Goal: Use online tool/utility: Utilize a website feature to perform a specific function

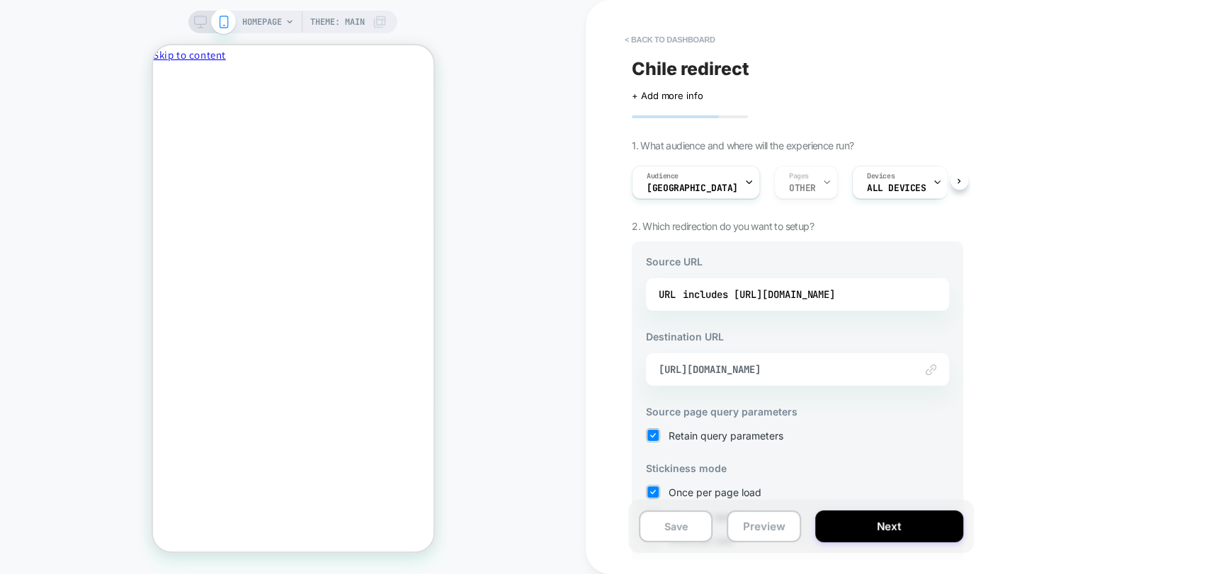
click at [158, 133] on icon "Close" at bounding box center [158, 133] width 0 height 0
click at [759, 528] on button "Preview" at bounding box center [764, 527] width 74 height 32
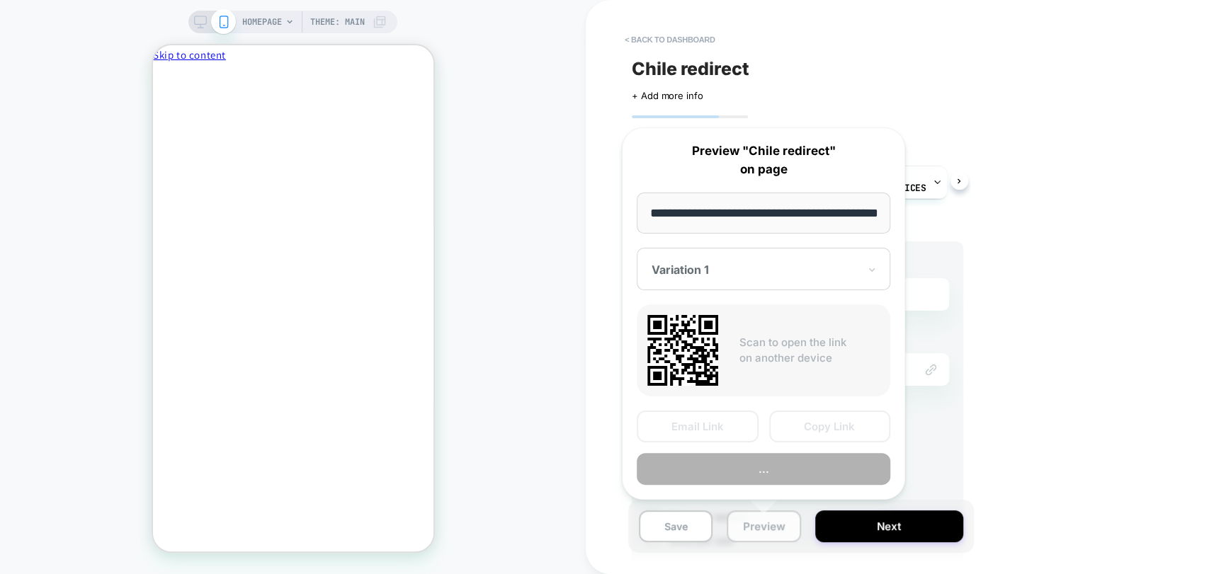
scroll to position [0, 59]
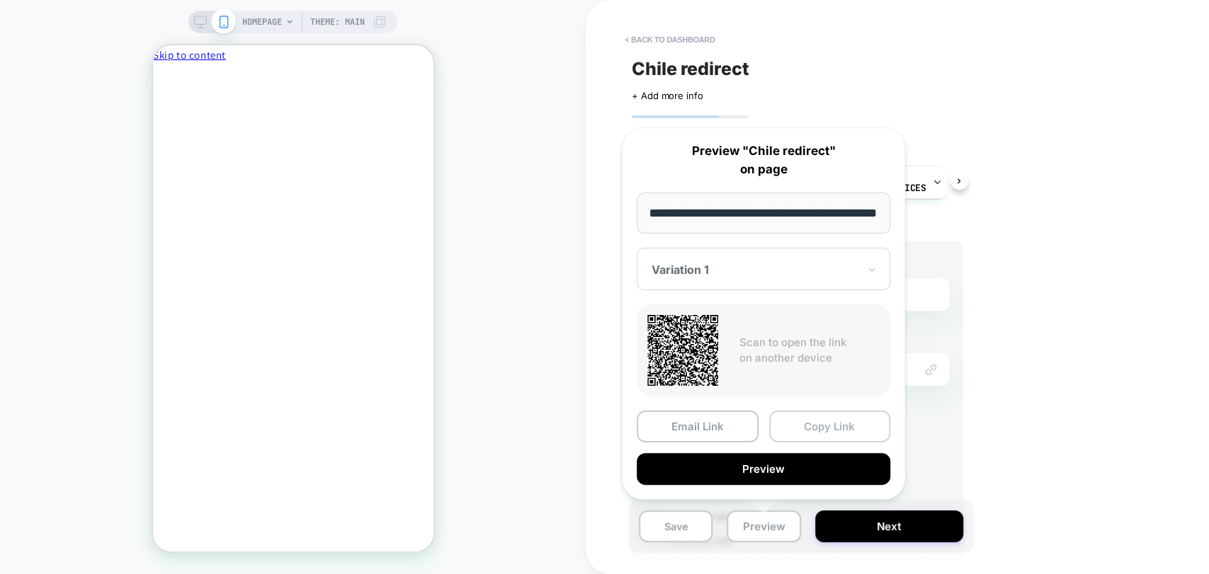
click at [821, 433] on button "Copy Link" at bounding box center [830, 427] width 122 height 32
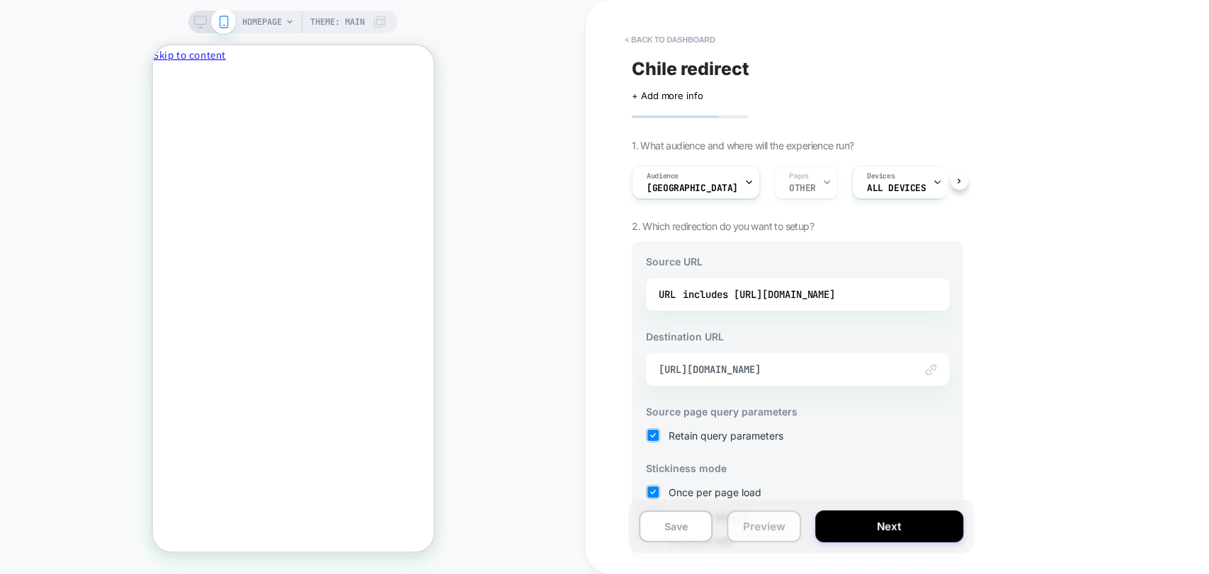
click at [773, 531] on button "Preview" at bounding box center [764, 527] width 74 height 32
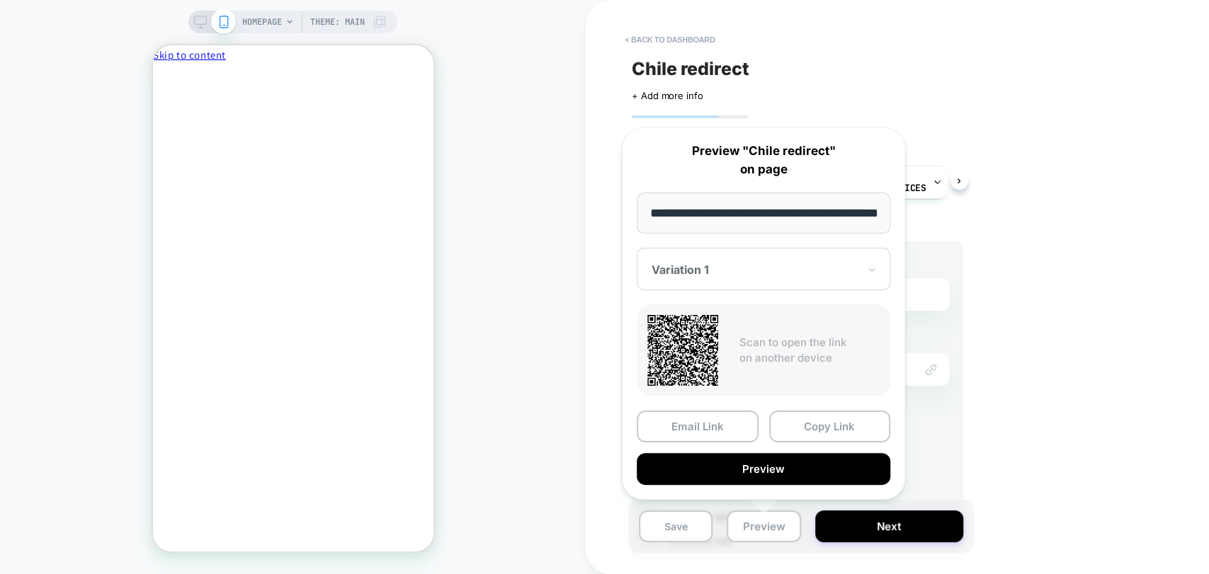
drag, startPoint x: 1008, startPoint y: 402, endPoint x: 991, endPoint y: 402, distance: 17.0
click at [1009, 402] on div "< back to dashboard Chile redirect Click to edit experience details + Add more …" at bounding box center [897, 287] width 623 height 574
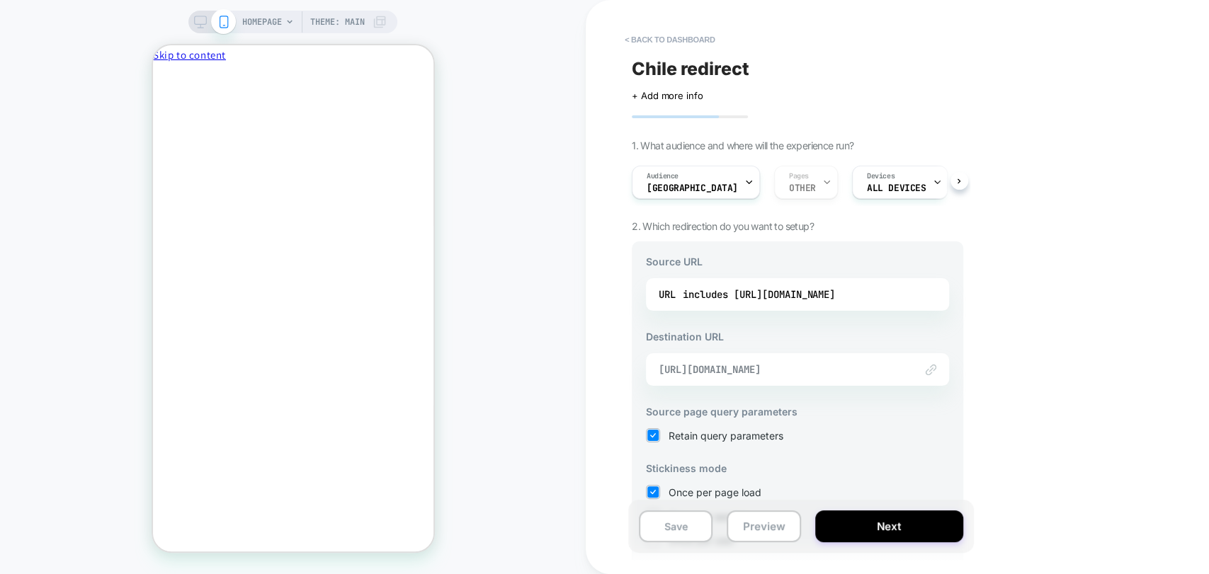
click at [770, 371] on span "[URL][DOMAIN_NAME]" at bounding box center [780, 369] width 242 height 13
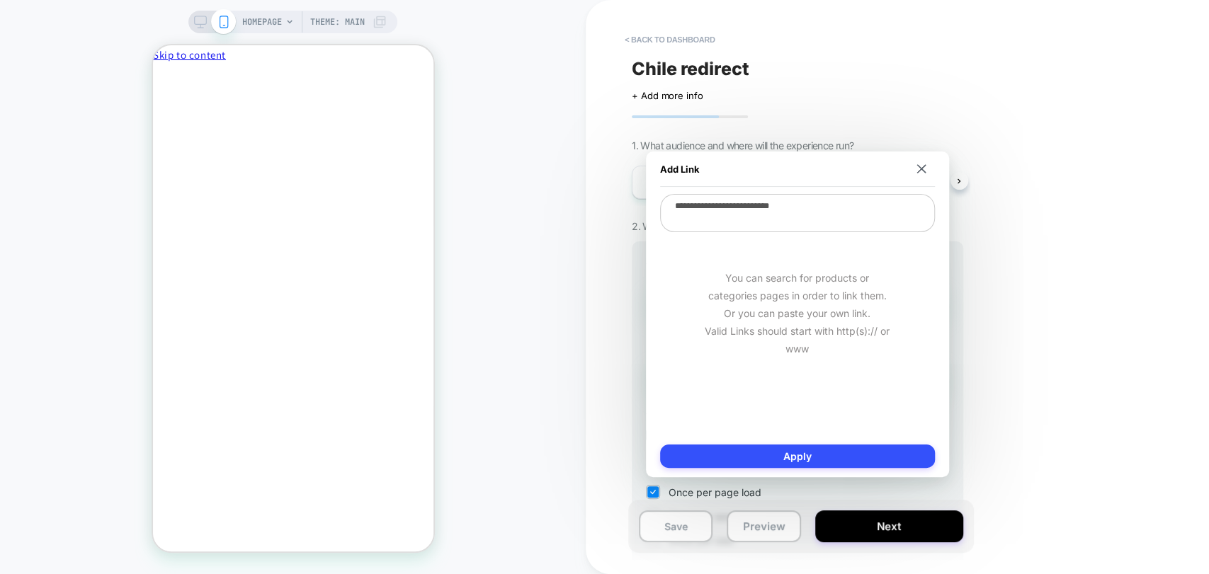
click at [772, 218] on textarea "**********" at bounding box center [797, 213] width 275 height 38
click at [1162, 433] on div "< back to dashboard Chile redirect Click to edit experience details + Add more …" at bounding box center [897, 287] width 623 height 574
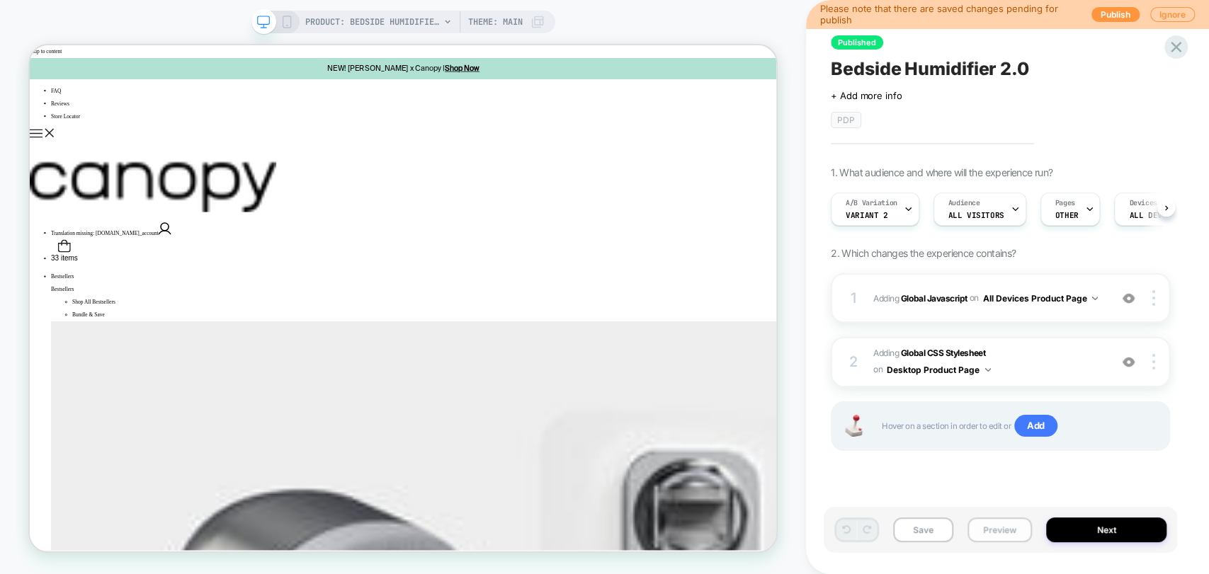
click at [1003, 529] on button "Preview" at bounding box center [999, 530] width 64 height 25
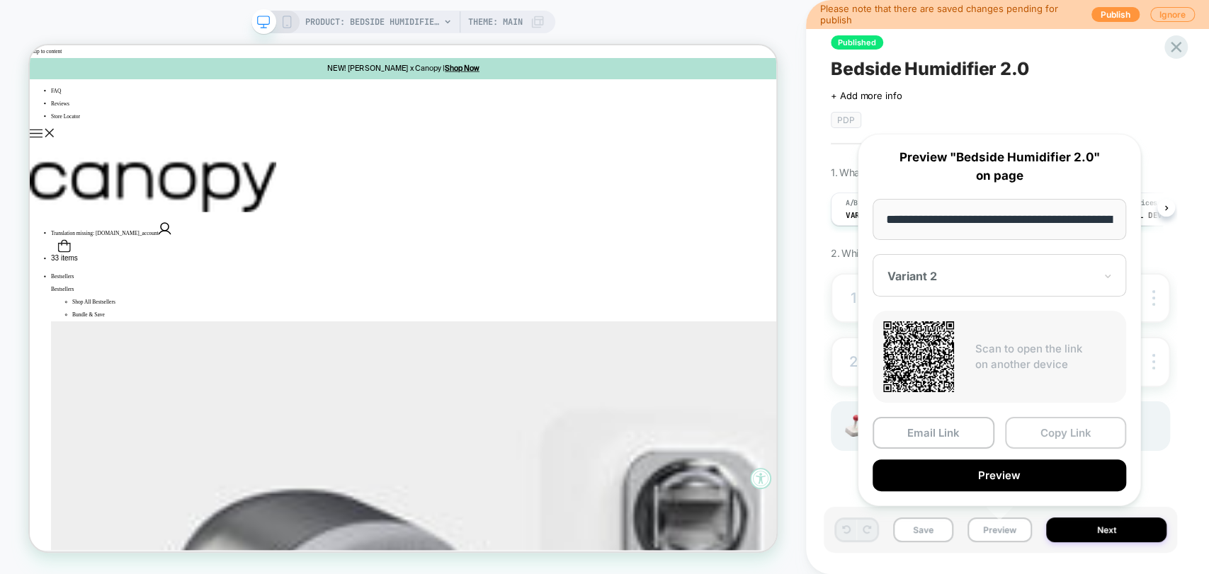
click at [1066, 427] on button "Copy Link" at bounding box center [1066, 433] width 122 height 32
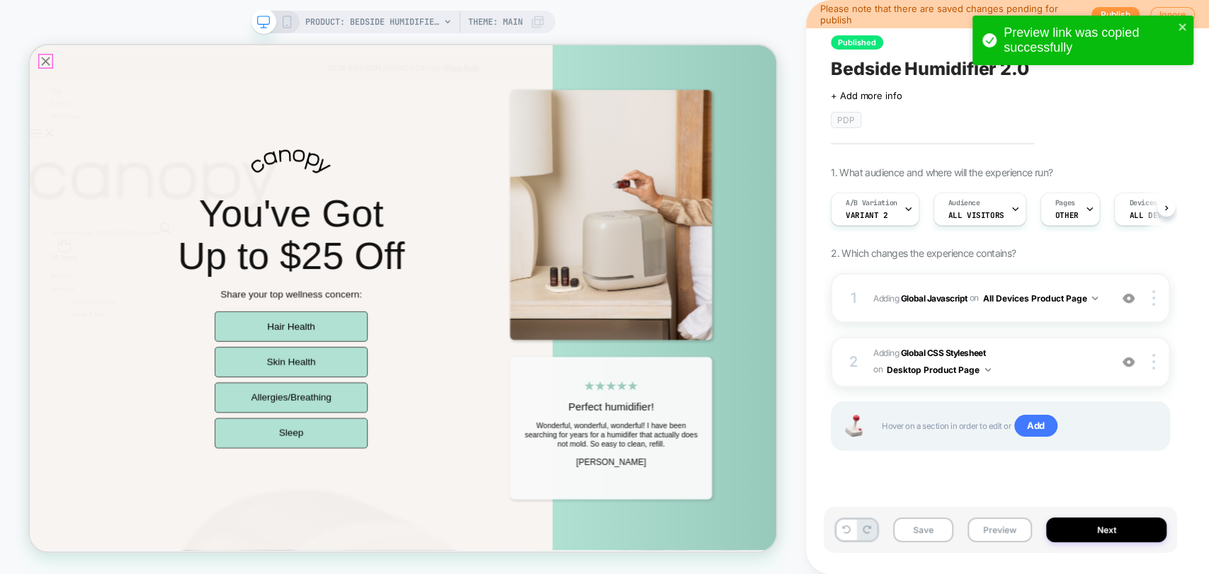
click at [48, 62] on icon "Close popup" at bounding box center [51, 67] width 20 height 20
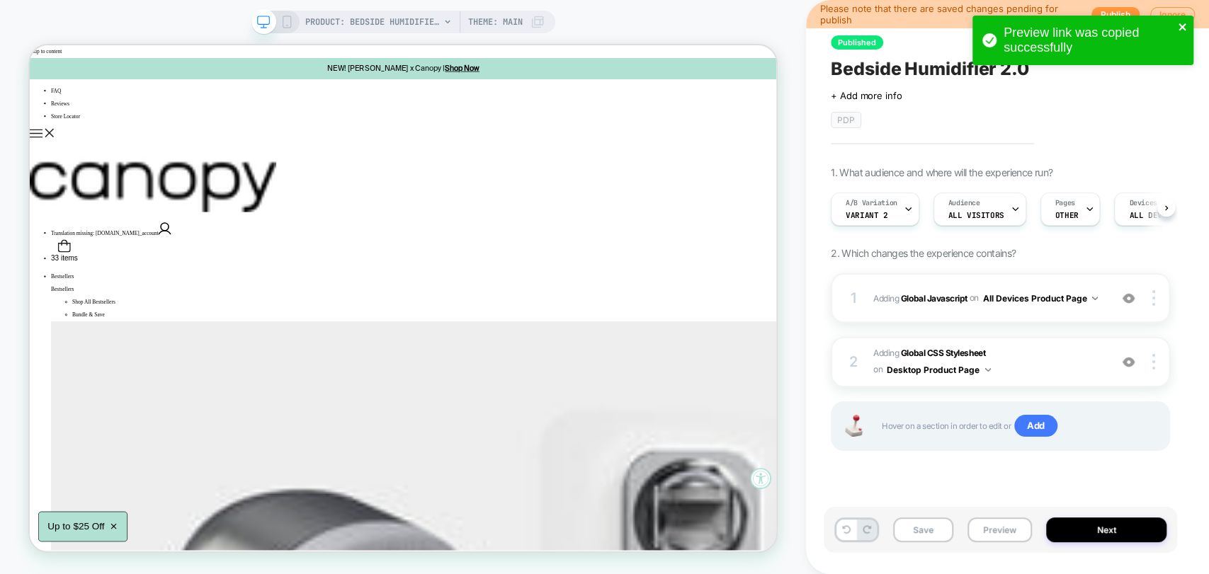
click at [1184, 25] on icon "close" at bounding box center [1181, 26] width 7 height 7
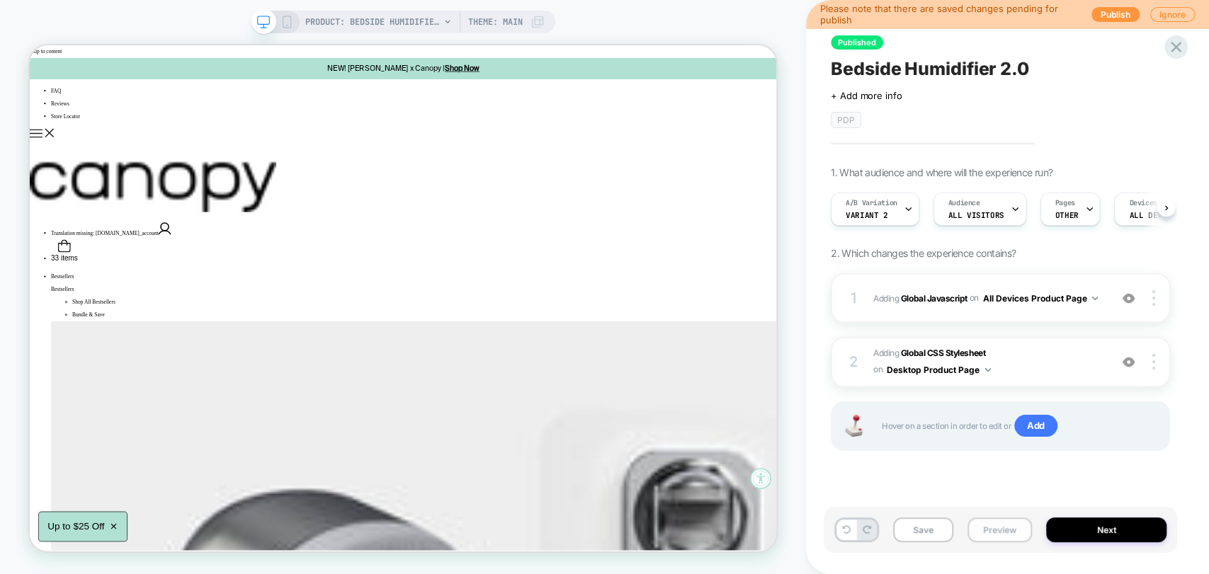
click at [994, 532] on button "Preview" at bounding box center [999, 530] width 64 height 25
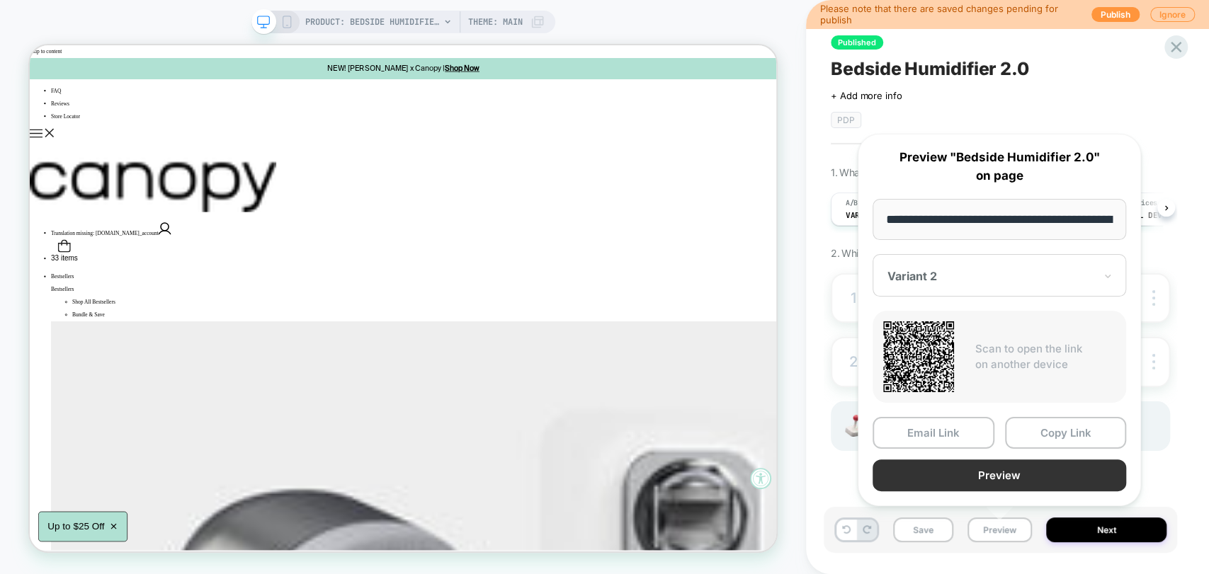
click at [1037, 474] on button "Preview" at bounding box center [999, 476] width 254 height 32
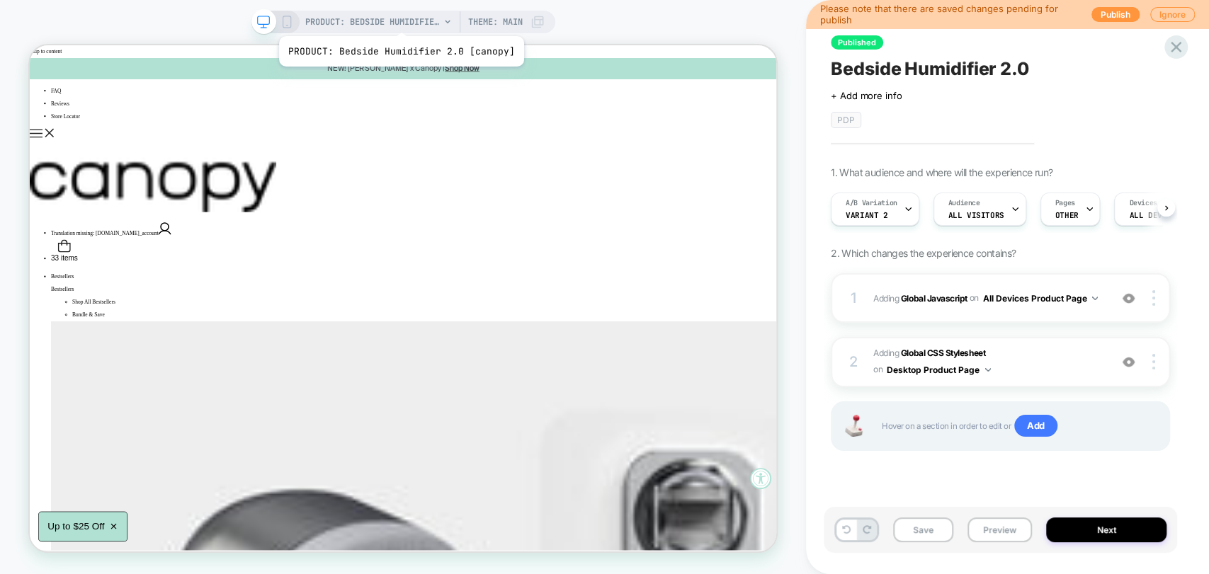
click at [399, 18] on span "PRODUCT: Bedside Humidifier 2.0 [canopy]" at bounding box center [372, 22] width 135 height 23
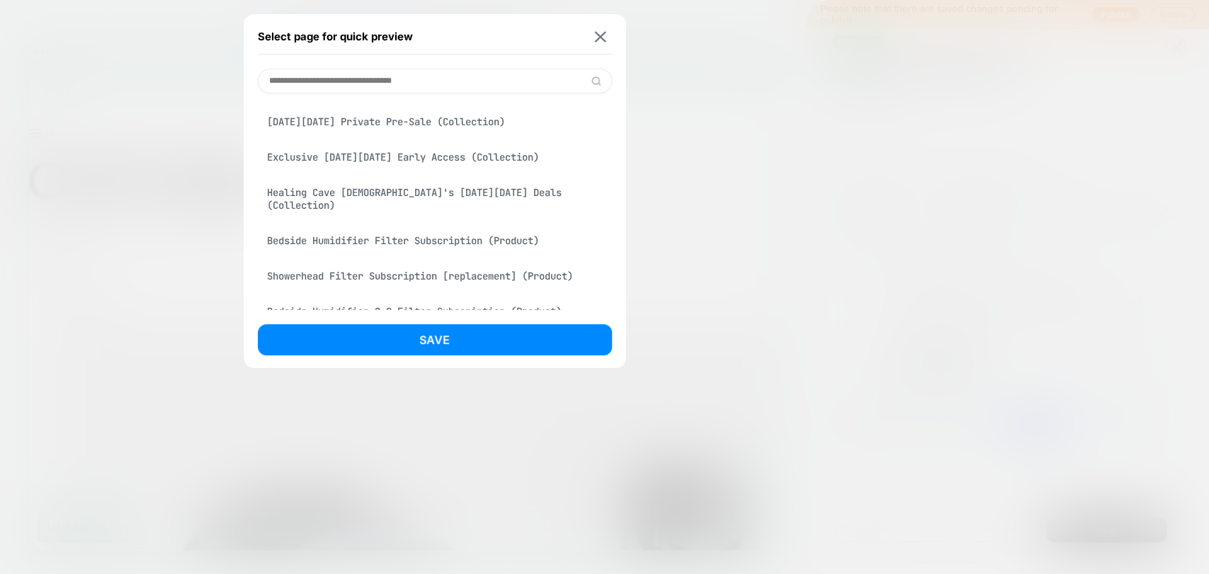
scroll to position [314, 0]
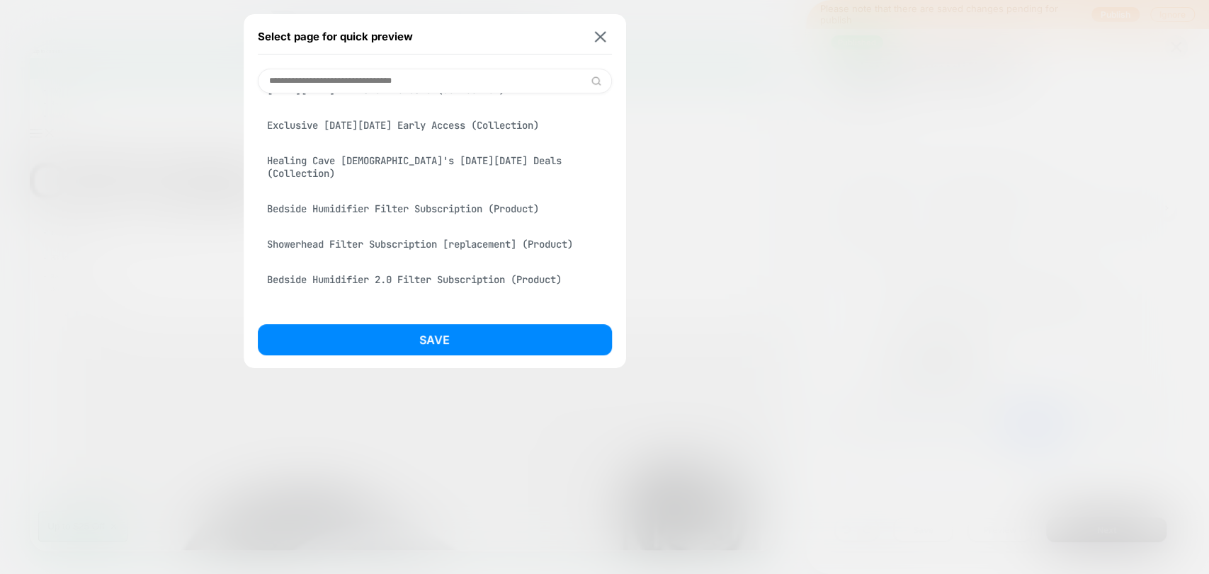
click at [410, 200] on div "Bedside Humidifier Filter Subscription (Product)" at bounding box center [435, 208] width 354 height 27
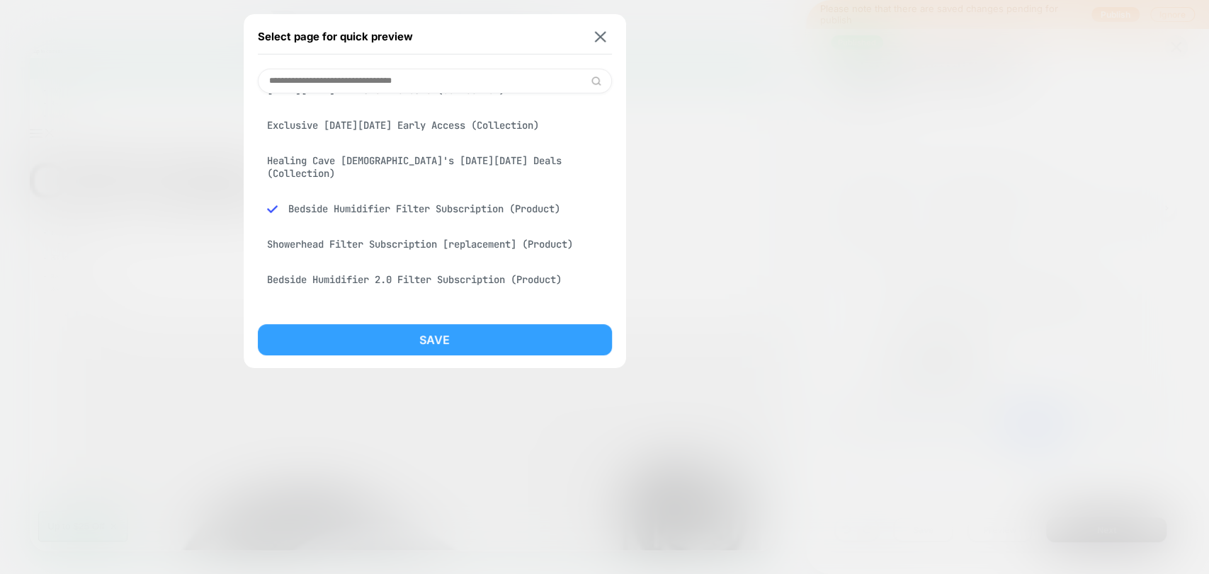
click at [455, 336] on button "Save" at bounding box center [435, 339] width 354 height 31
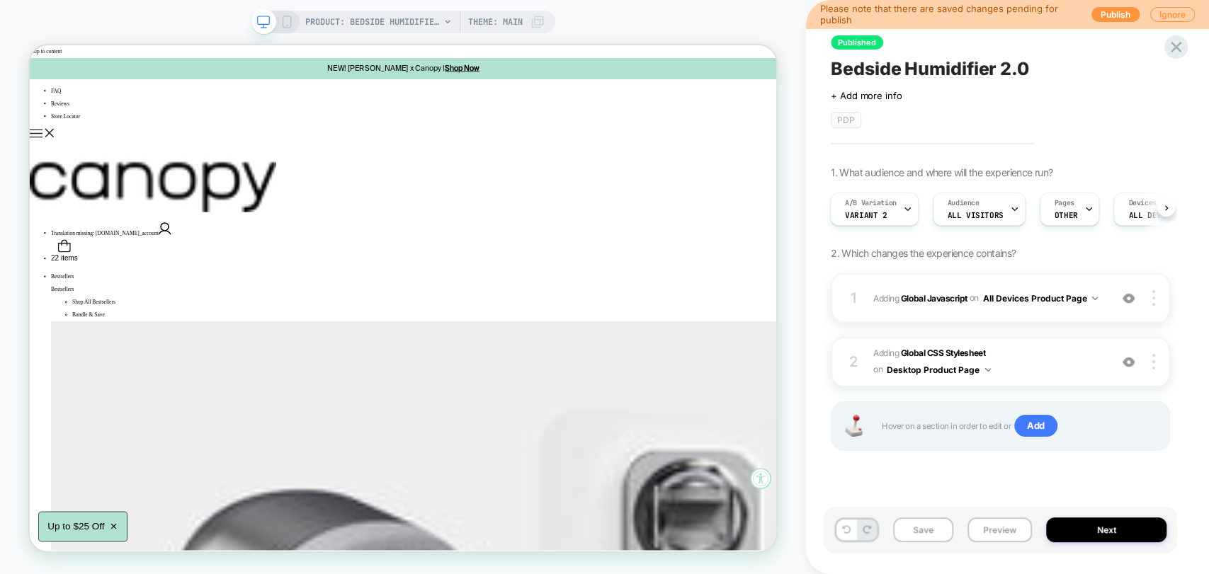
scroll to position [0, 0]
click at [1012, 532] on button "Preview" at bounding box center [999, 530] width 64 height 25
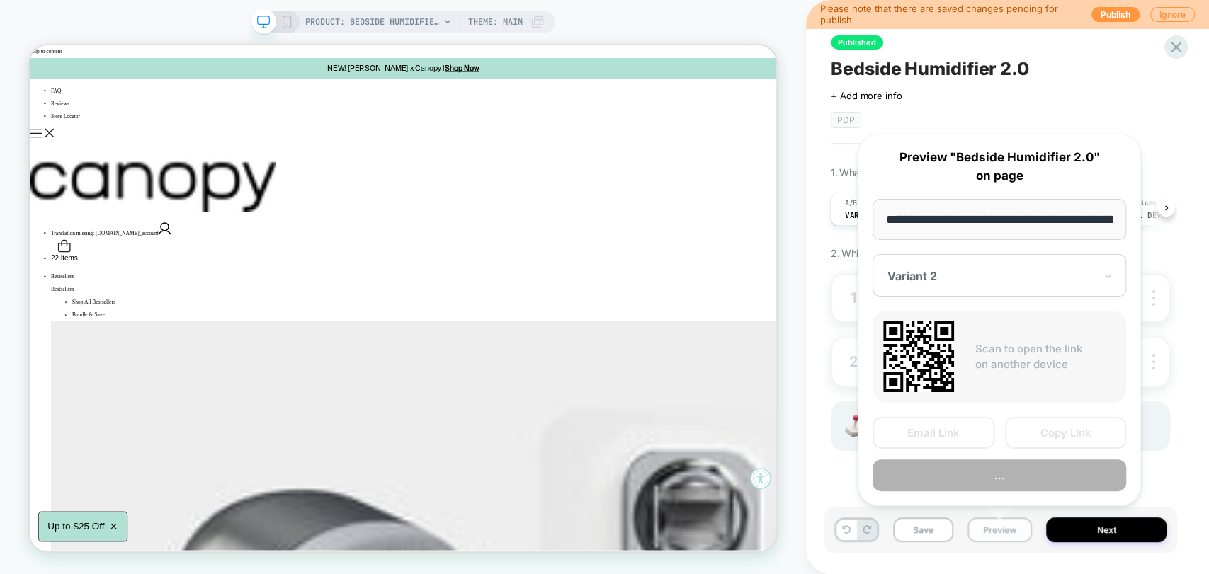
scroll to position [0, 84]
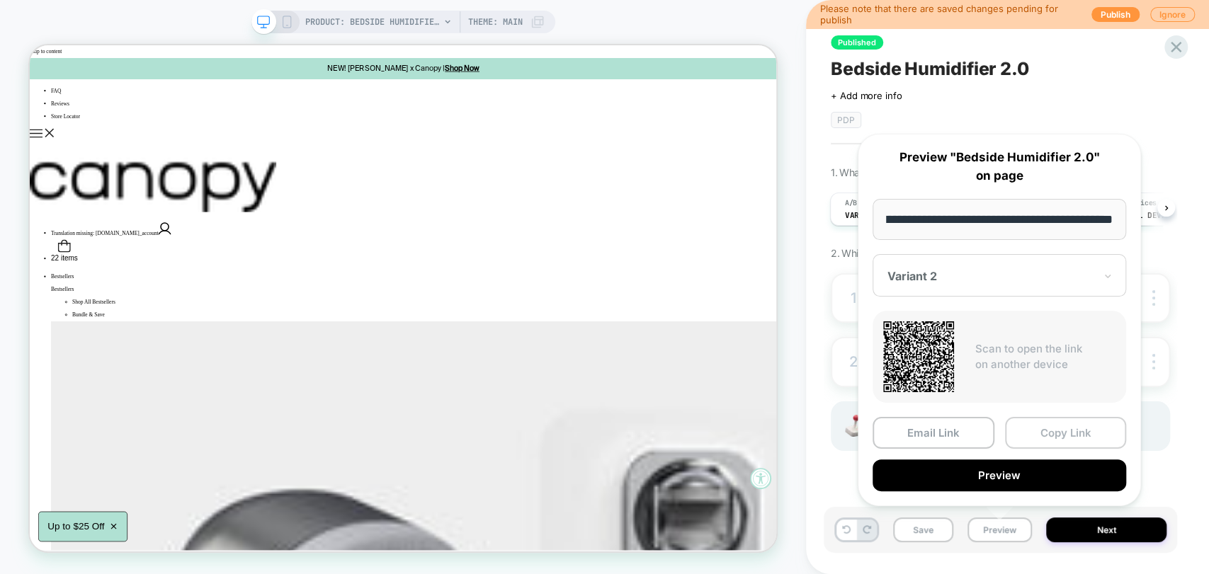
click at [1059, 433] on button "Copy Link" at bounding box center [1066, 433] width 122 height 32
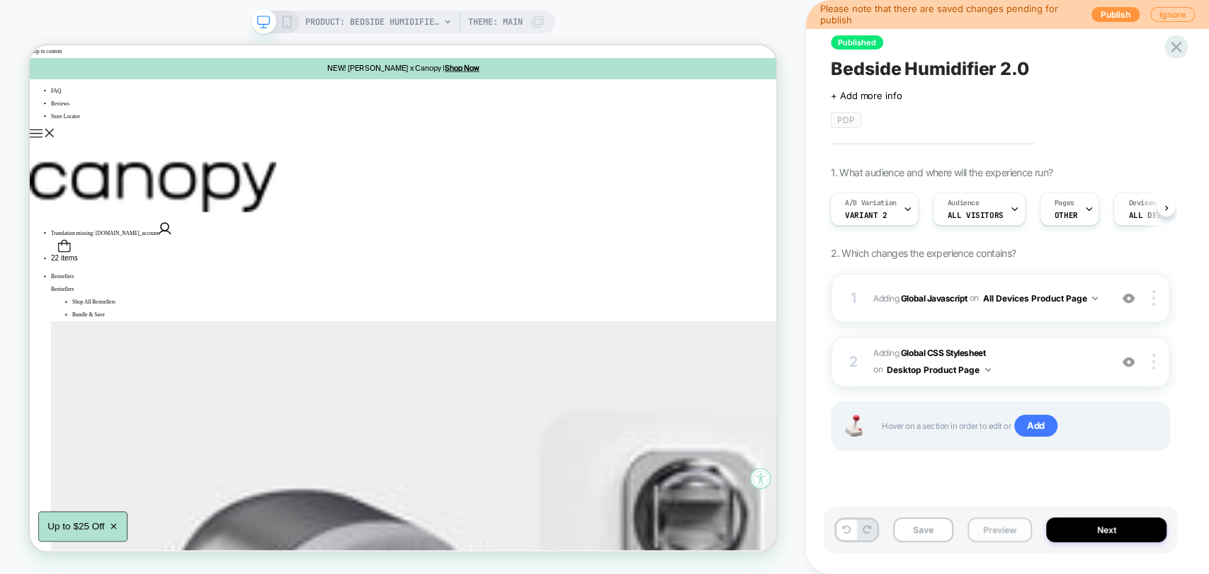
click at [1003, 532] on button "Preview" at bounding box center [999, 530] width 64 height 25
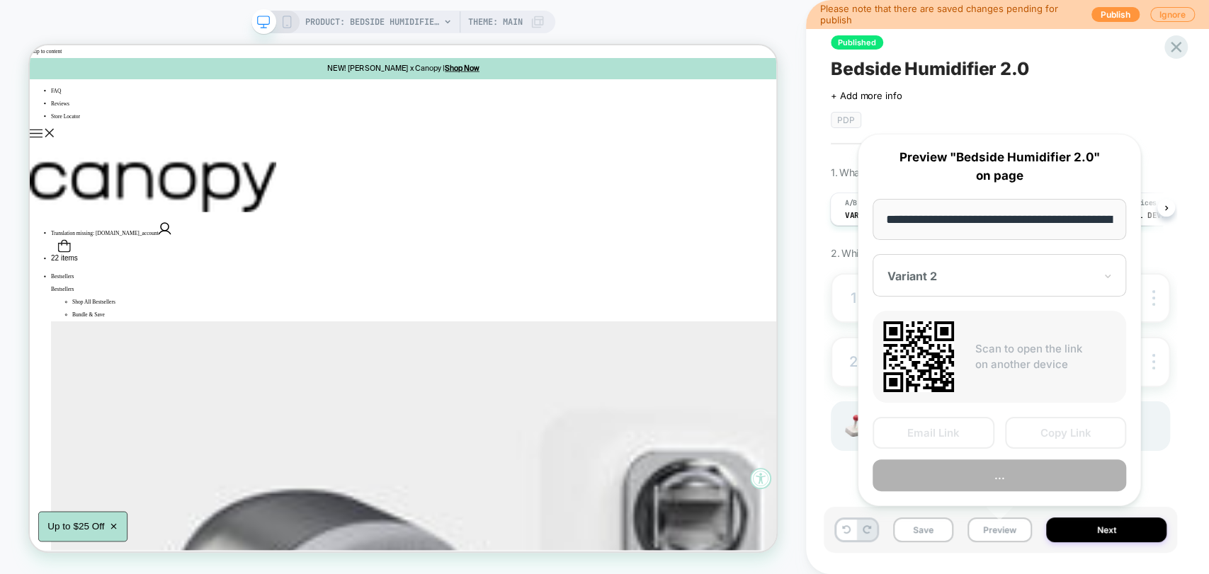
scroll to position [0, 84]
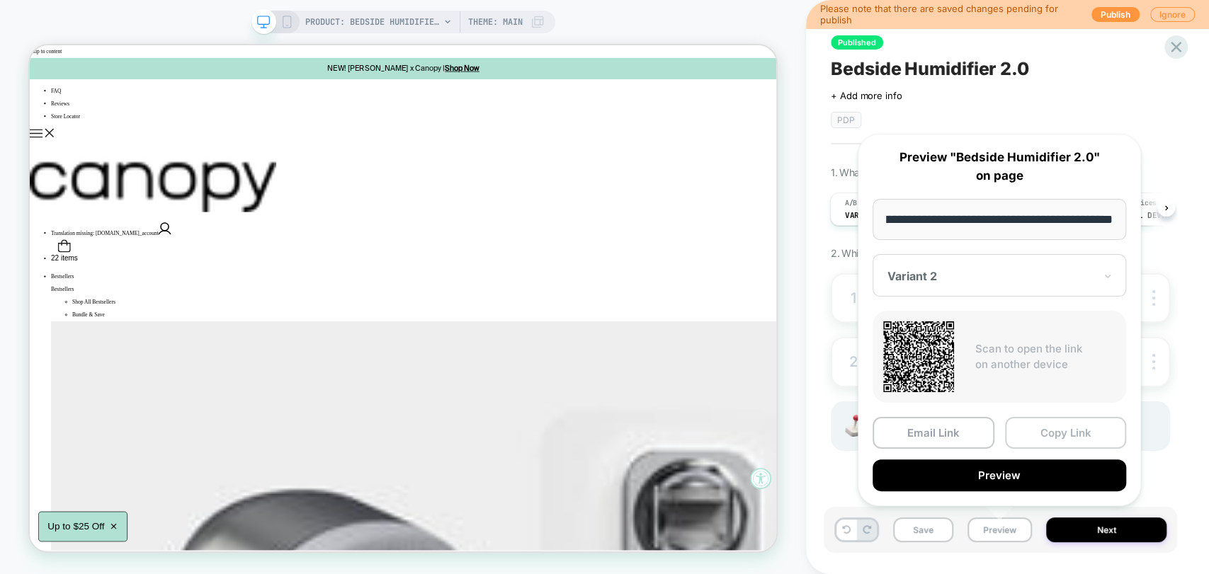
click at [1032, 432] on button "Copy Link" at bounding box center [1066, 433] width 122 height 32
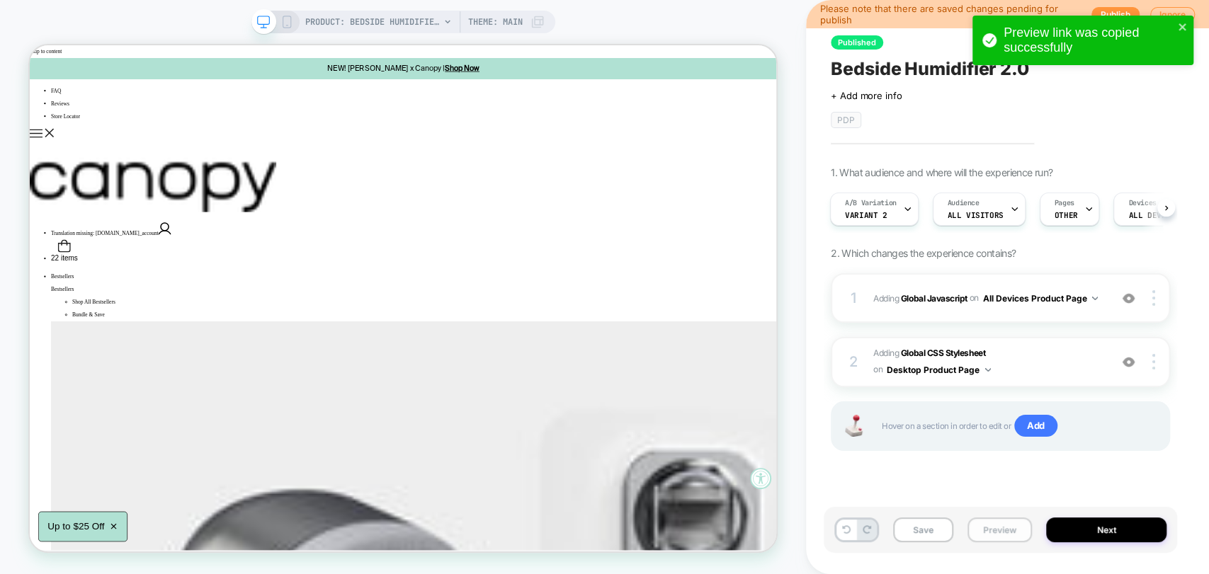
click at [1014, 537] on button "Preview" at bounding box center [999, 530] width 64 height 25
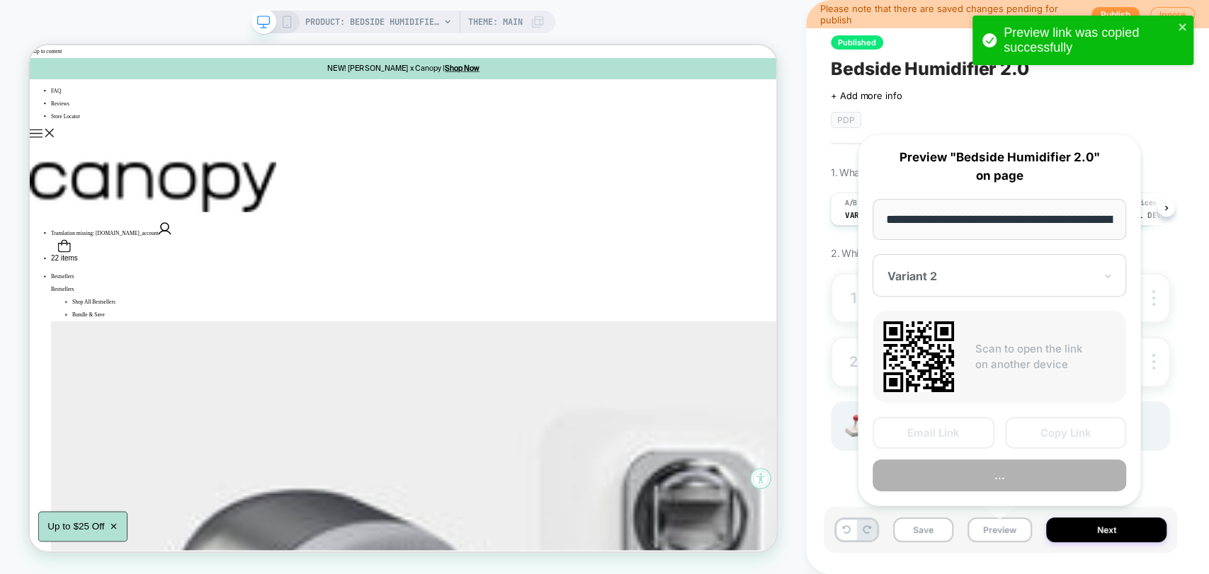
scroll to position [0, 84]
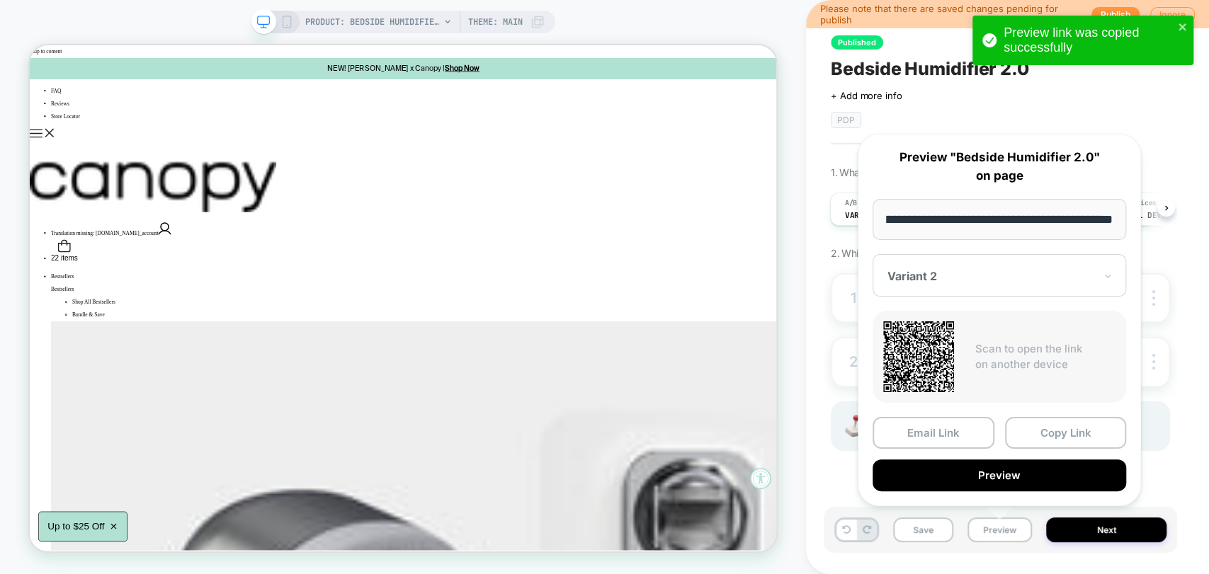
click at [969, 285] on div "Variant 2" at bounding box center [999, 275] width 254 height 42
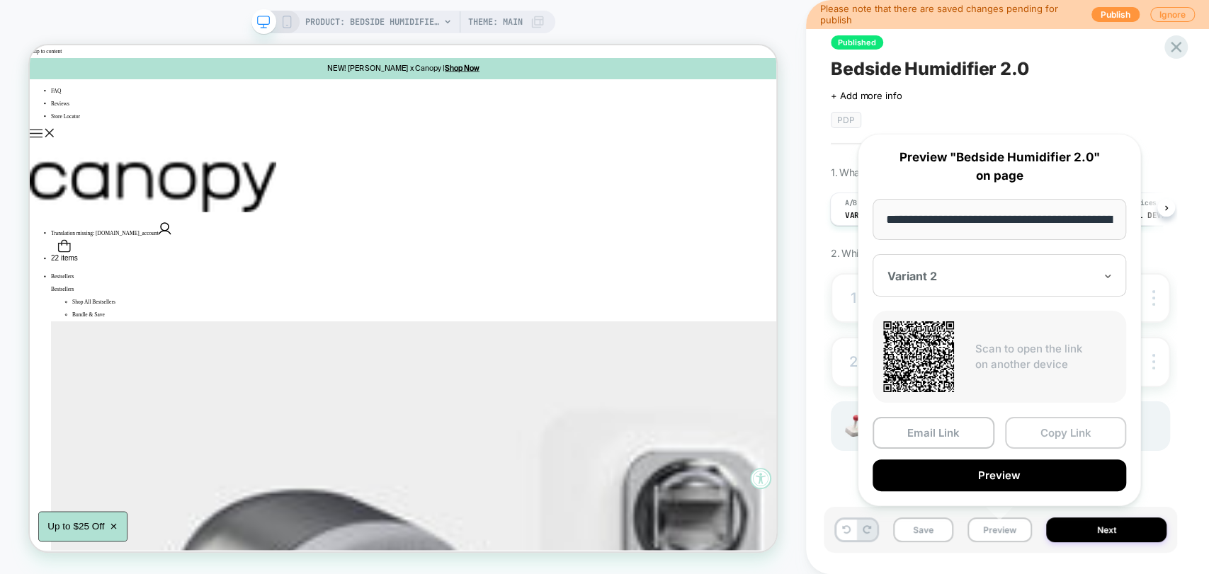
click at [1057, 435] on button "Copy Link" at bounding box center [1066, 433] width 122 height 32
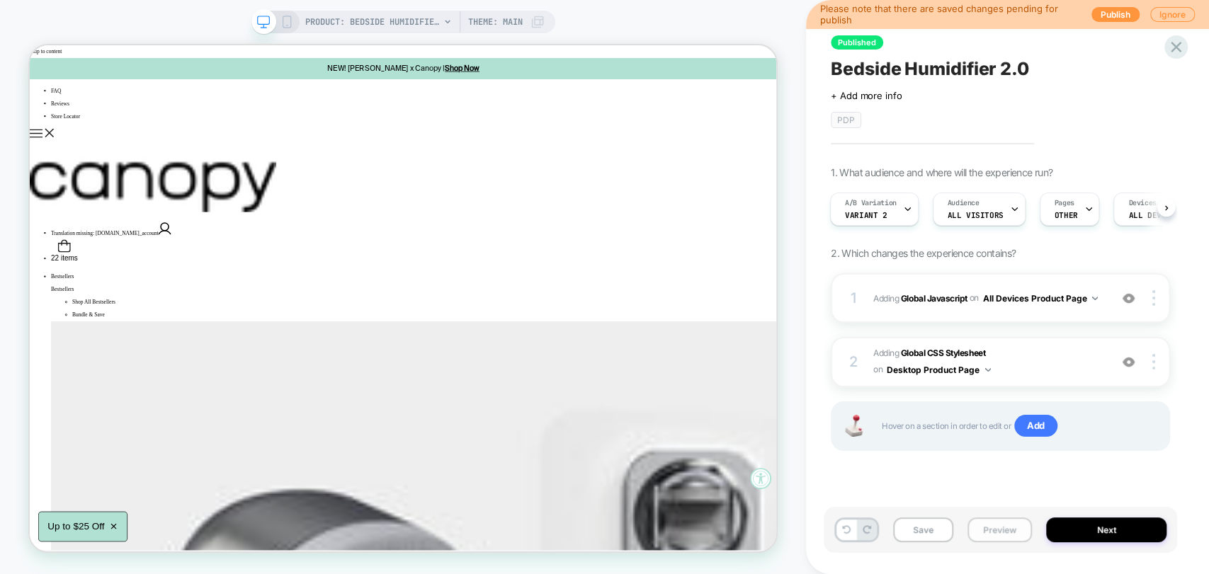
click at [991, 521] on button "Preview" at bounding box center [999, 530] width 64 height 25
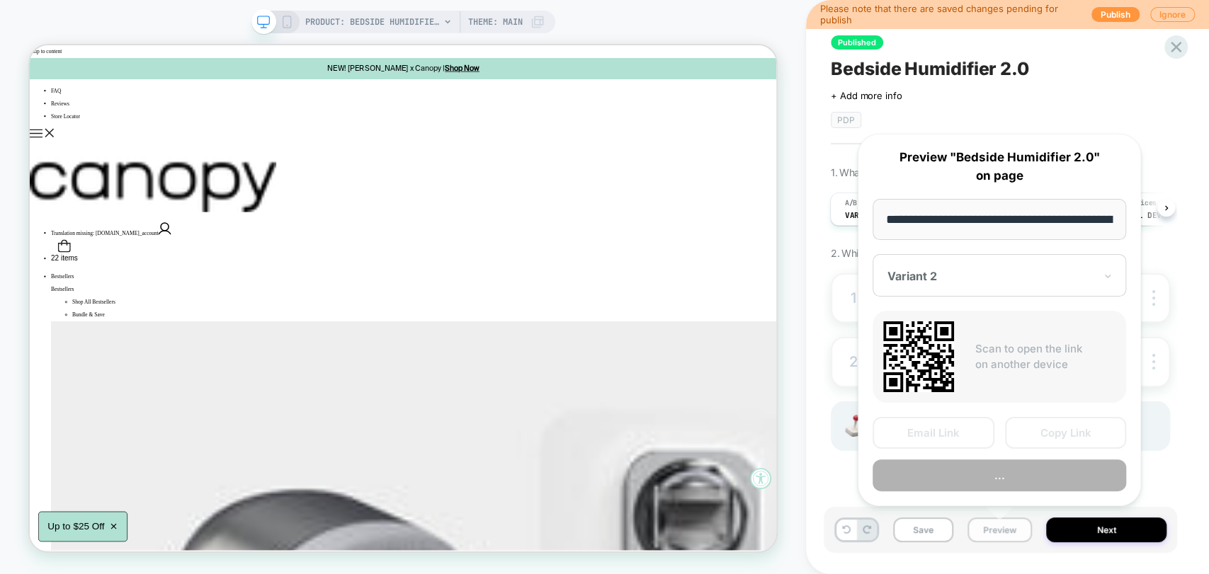
scroll to position [0, 84]
